Goal: Information Seeking & Learning: Learn about a topic

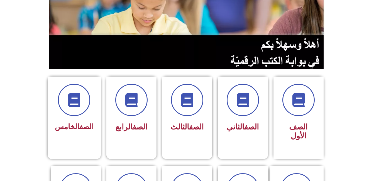
scroll to position [85, 0]
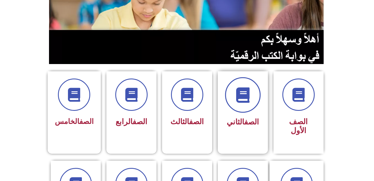
click at [240, 93] on icon at bounding box center [242, 94] width 15 height 15
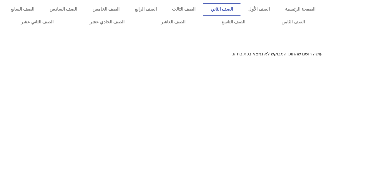
click at [240, 10] on link "الصف الثاني" at bounding box center [222, 9] width 38 height 13
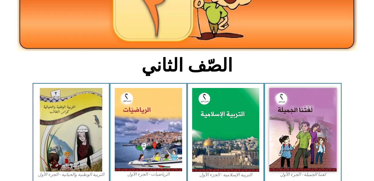
scroll to position [95, 0]
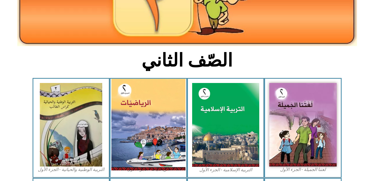
click at [158, 103] on img at bounding box center [148, 125] width 74 height 92
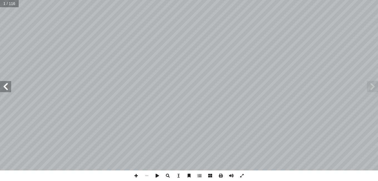
click at [6, 88] on span at bounding box center [5, 86] width 11 height 11
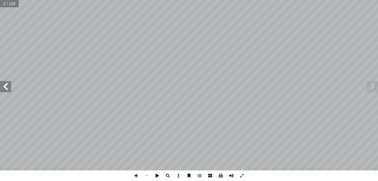
click at [6, 88] on span at bounding box center [5, 86] width 11 height 11
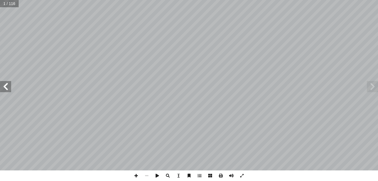
click at [6, 88] on span at bounding box center [5, 86] width 11 height 11
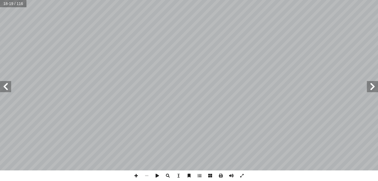
click at [6, 88] on span at bounding box center [5, 86] width 11 height 11
click at [372, 86] on span at bounding box center [372, 86] width 11 height 11
click at [136, 176] on span at bounding box center [136, 175] width 11 height 11
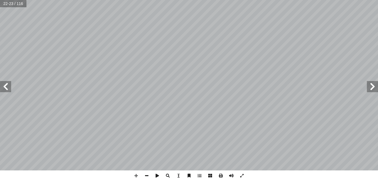
click at [4, 85] on span at bounding box center [5, 86] width 11 height 11
click at [135, 174] on span at bounding box center [136, 175] width 11 height 11
